Goal: Navigation & Orientation: Find specific page/section

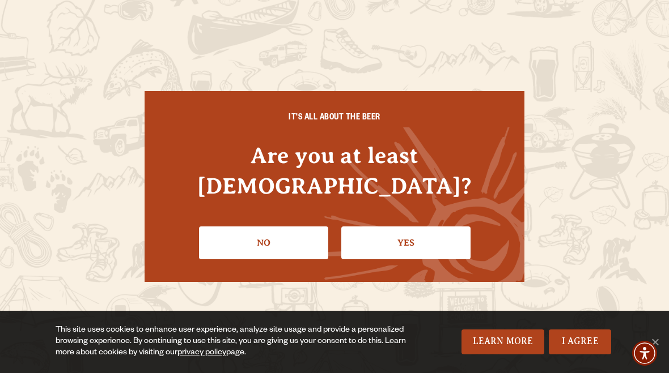
click at [397, 228] on link "Yes" at bounding box center [405, 243] width 129 height 33
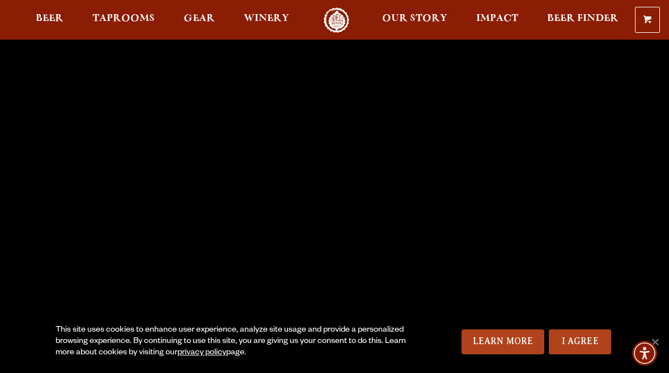
click at [128, 23] on span "Taprooms" at bounding box center [123, 18] width 62 height 9
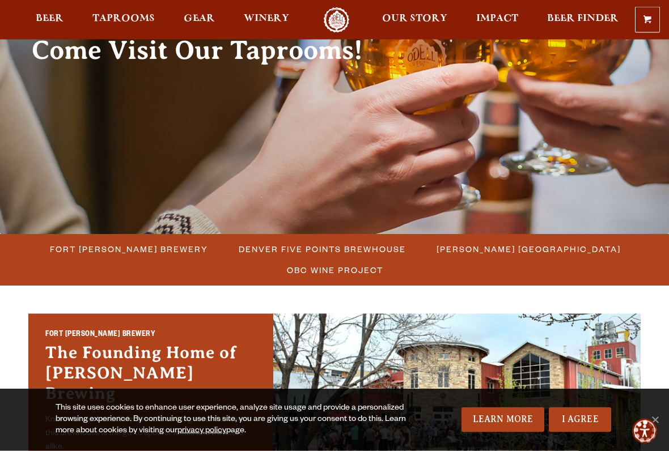
scroll to position [134, 0]
click at [661, 373] on span "Accessibility Menu" at bounding box center [644, 431] width 36 height 36
click at [588, 373] on link "I Agree" at bounding box center [580, 419] width 62 height 25
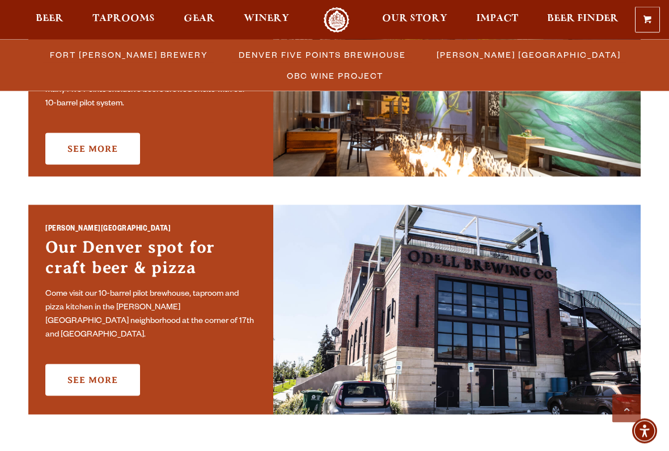
scroll to position [719, 0]
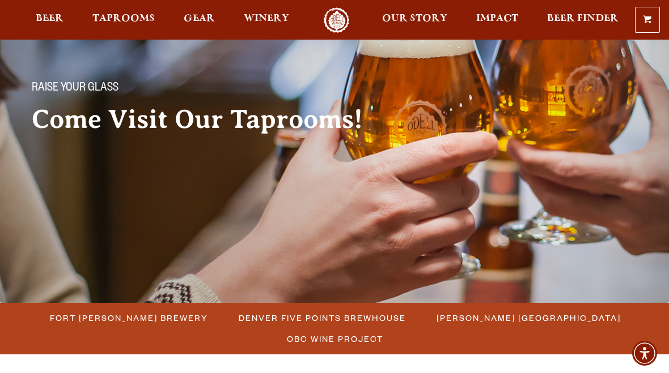
click at [125, 21] on span "Taprooms" at bounding box center [123, 18] width 62 height 9
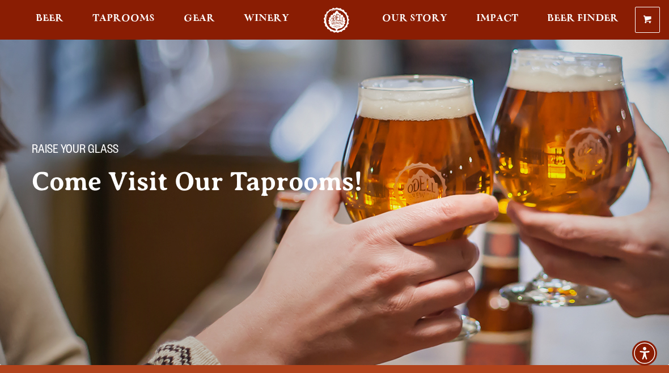
scroll to position [0, 0]
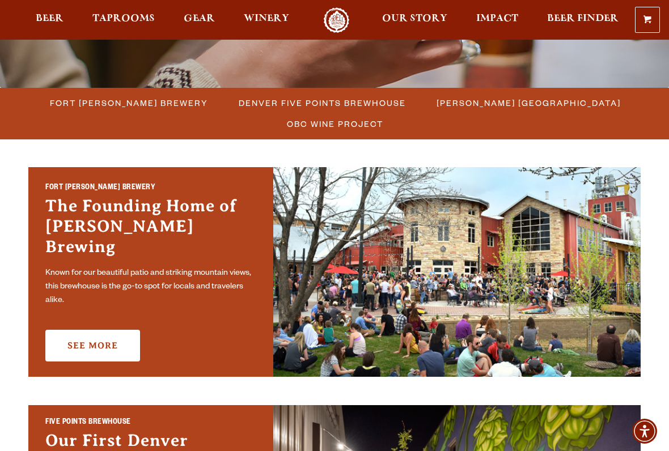
scroll to position [280, 0]
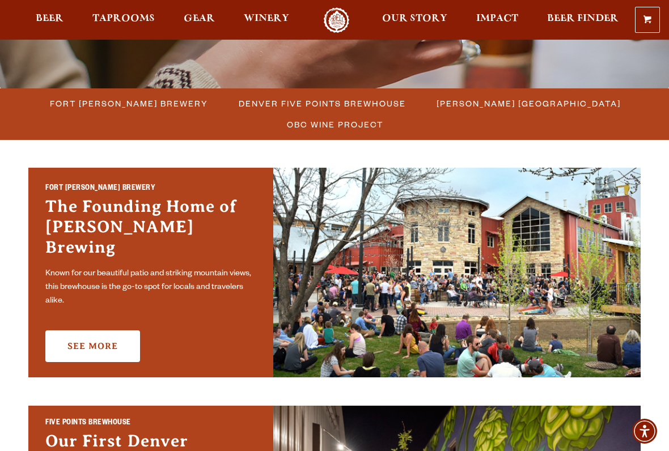
click at [355, 99] on span "Denver Five Points Brewhouse" at bounding box center [322, 103] width 167 height 16
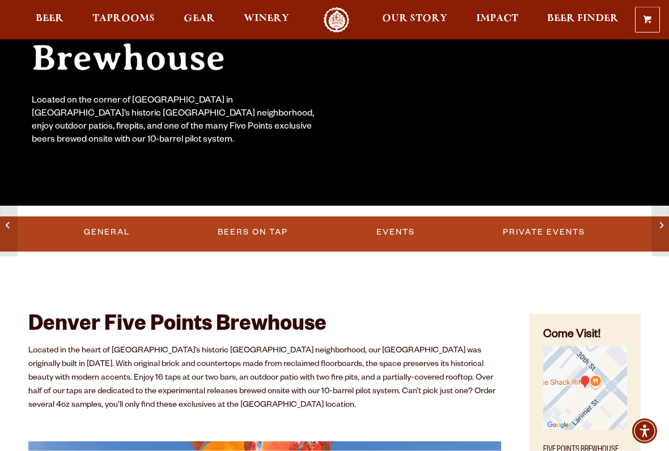
scroll to position [171, 0]
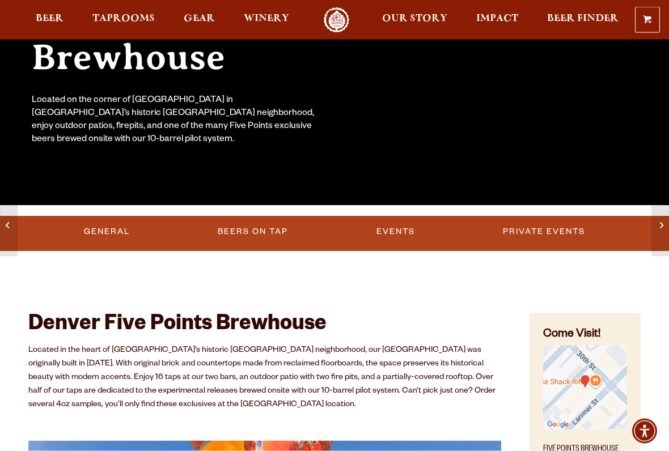
click at [277, 230] on link "Beers on Tap" at bounding box center [252, 232] width 79 height 26
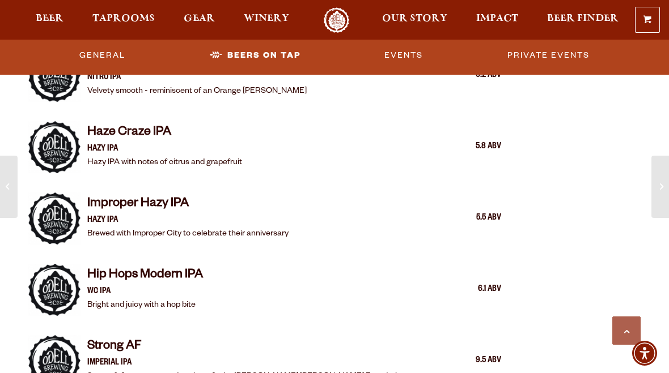
scroll to position [1398, 0]
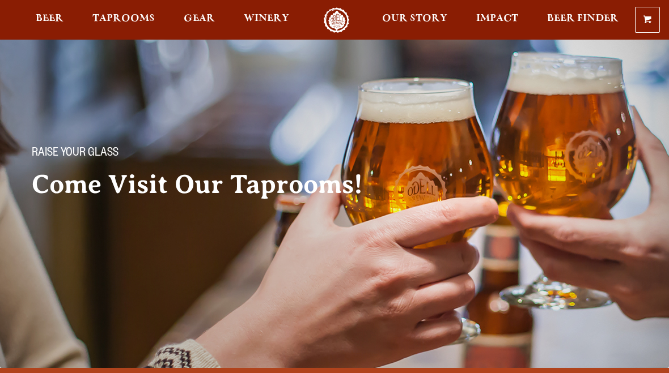
scroll to position [173, 0]
